Goal: Transaction & Acquisition: Purchase product/service

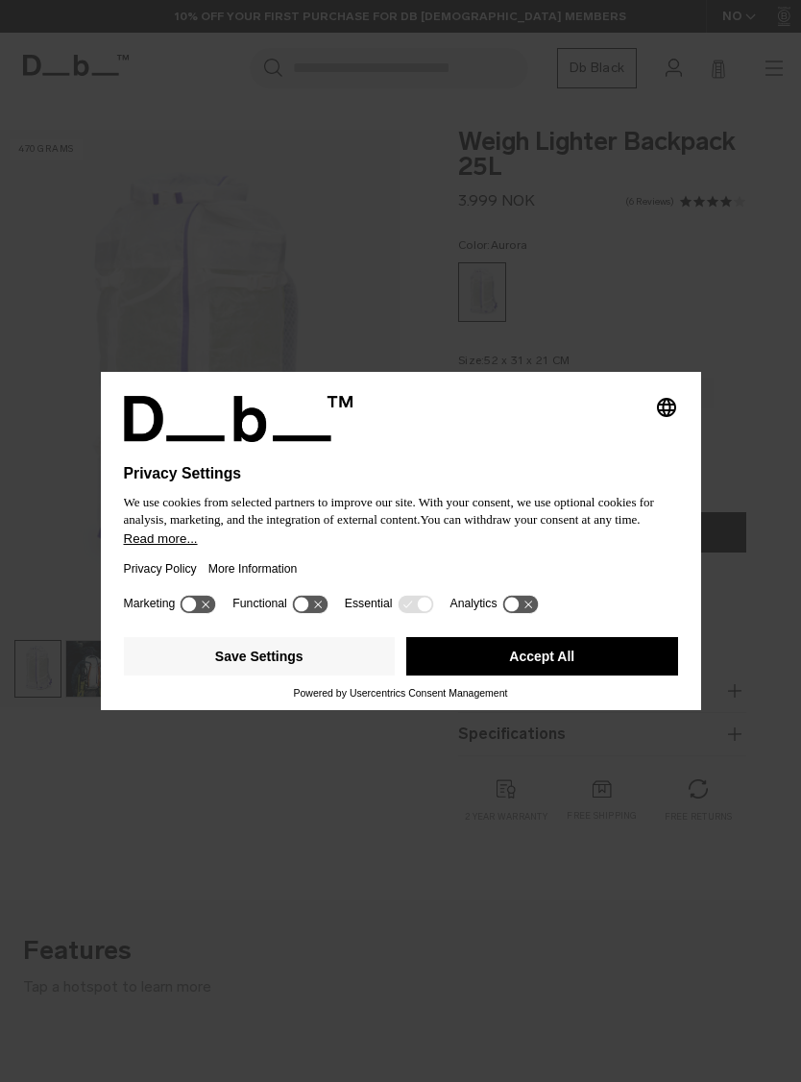
click at [593, 660] on button "Accept All" at bounding box center [542, 656] width 272 height 38
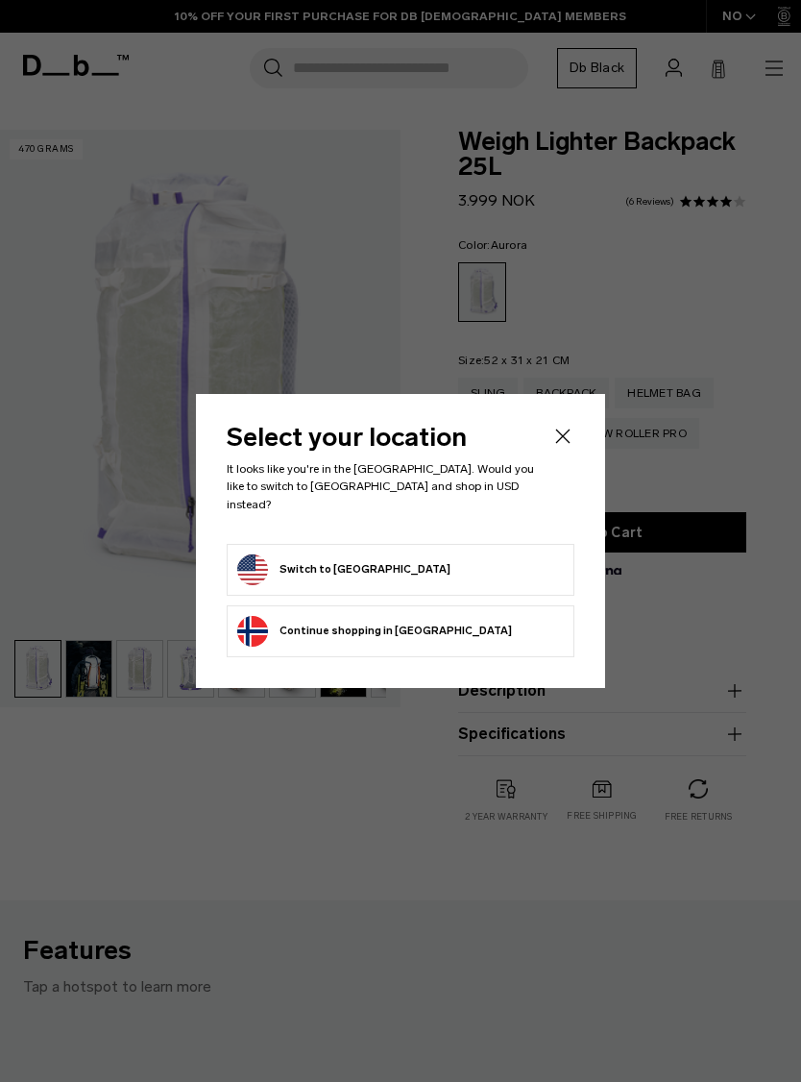
click at [460, 554] on form "Switch to United States" at bounding box center [400, 569] width 327 height 31
click at [563, 444] on icon "Close" at bounding box center [563, 436] width 14 height 14
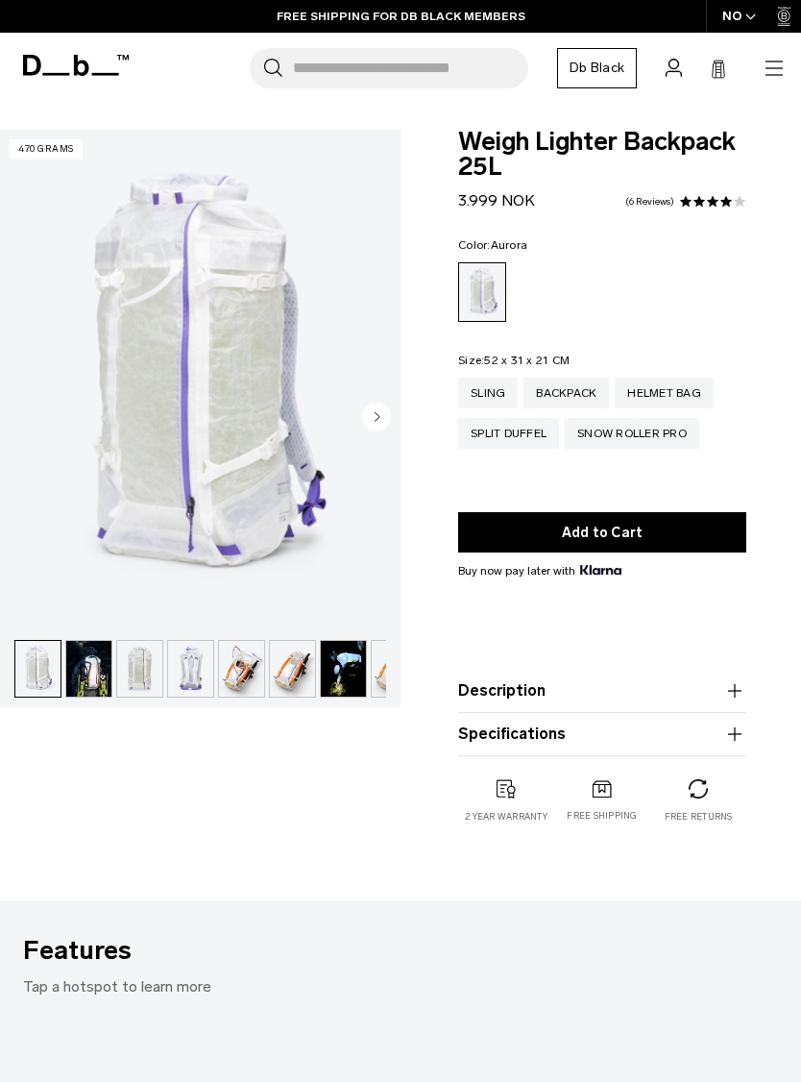
click at [143, 682] on img "button" at bounding box center [139, 669] width 45 height 56
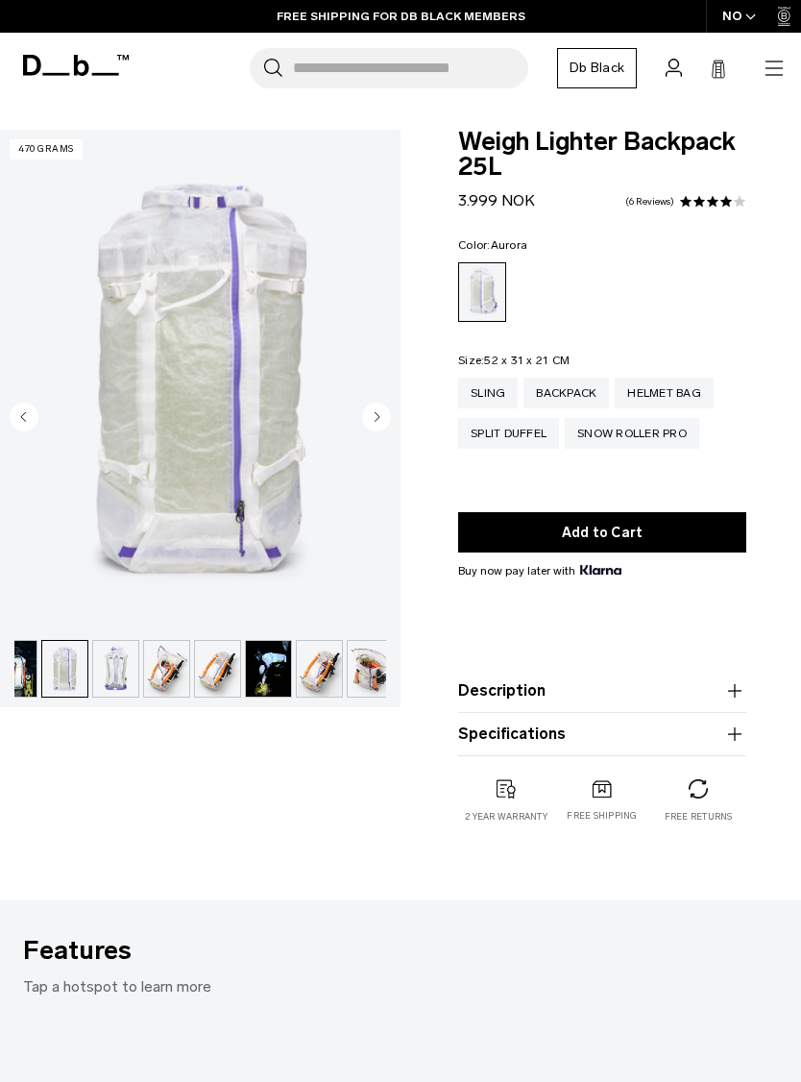
scroll to position [0, 102]
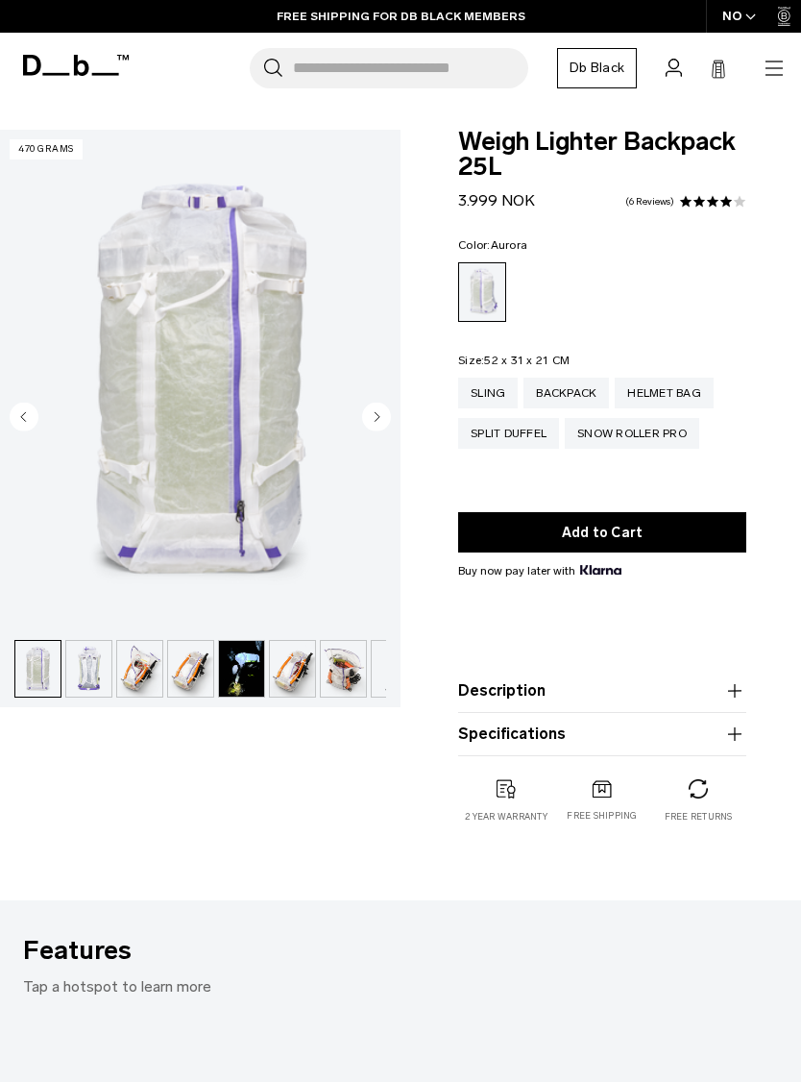
click at [140, 678] on img "button" at bounding box center [139, 669] width 45 height 56
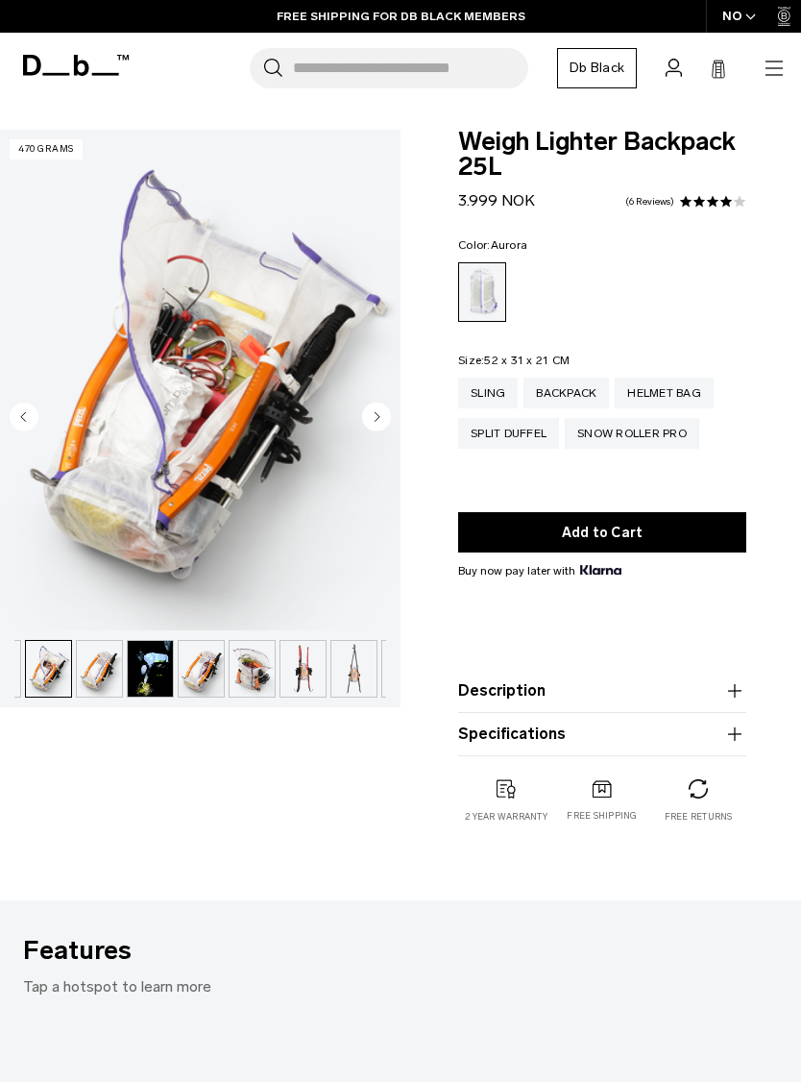
scroll to position [0, 204]
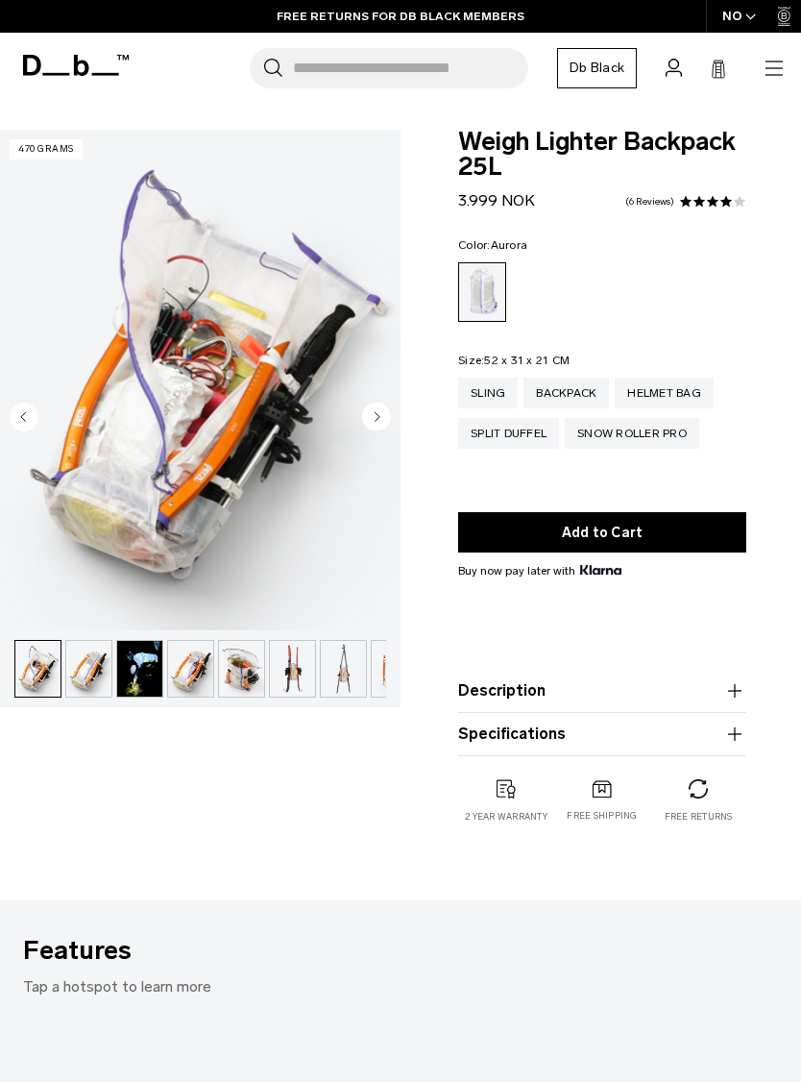
click at [660, 391] on div "Helmet Bag" at bounding box center [664, 393] width 99 height 31
